Goal: Find specific page/section: Find specific page/section

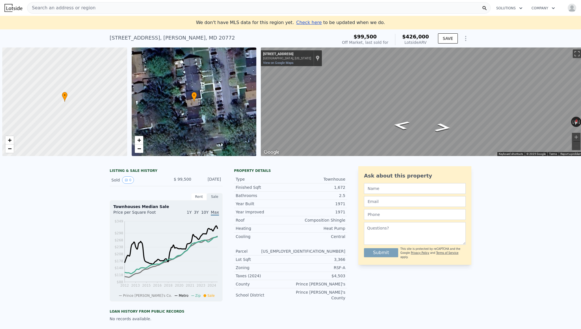
scroll to position [0, 2]
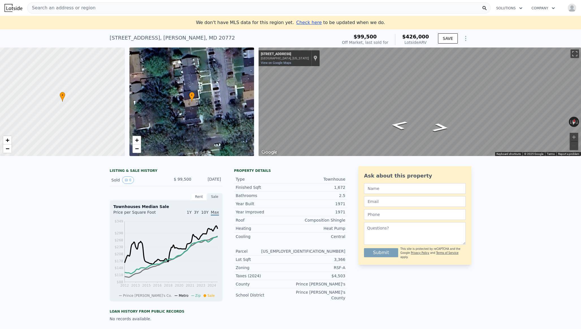
click at [90, 14] on div "Search an address or region Solutions Company Open main menu Open user menu" at bounding box center [291, 8] width 572 height 14
click at [92, 9] on div "Search an address or region" at bounding box center [258, 7] width 463 height 11
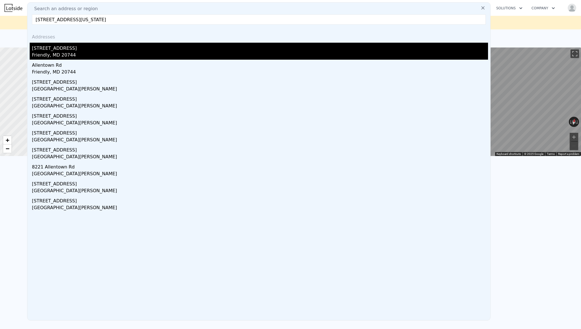
type input "[STREET_ADDRESS][US_STATE]"
click at [73, 49] on div "[STREET_ADDRESS]" at bounding box center [260, 47] width 456 height 9
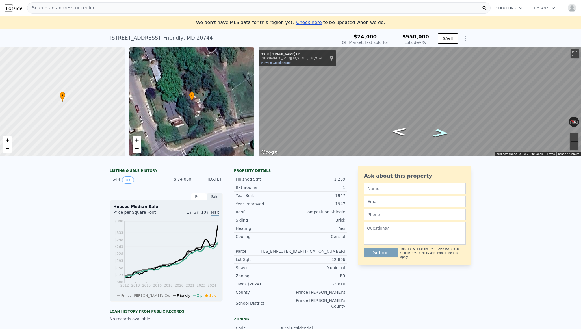
click at [441, 132] on icon "Go South, Doris Dr" at bounding box center [440, 133] width 29 height 12
click at [400, 130] on icon "Go North, Doris Dr" at bounding box center [398, 131] width 29 height 12
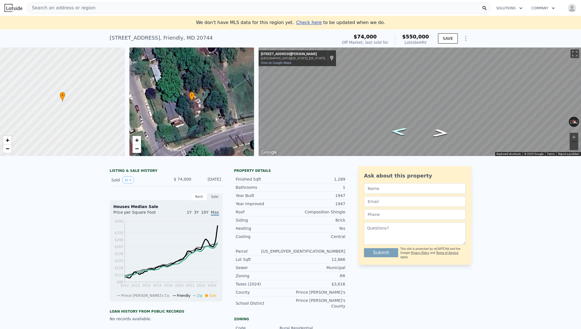
click at [400, 129] on icon "Go North, Doris Dr" at bounding box center [398, 131] width 29 height 12
